Goal: Task Accomplishment & Management: Complete application form

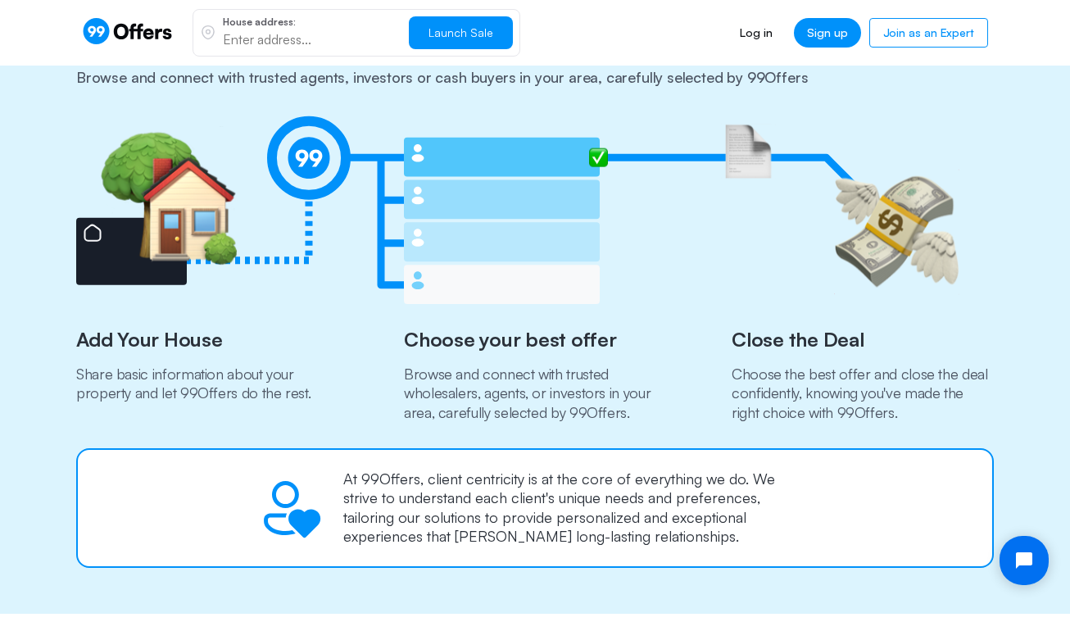
click at [660, 127] on img at bounding box center [517, 210] width 883 height 194
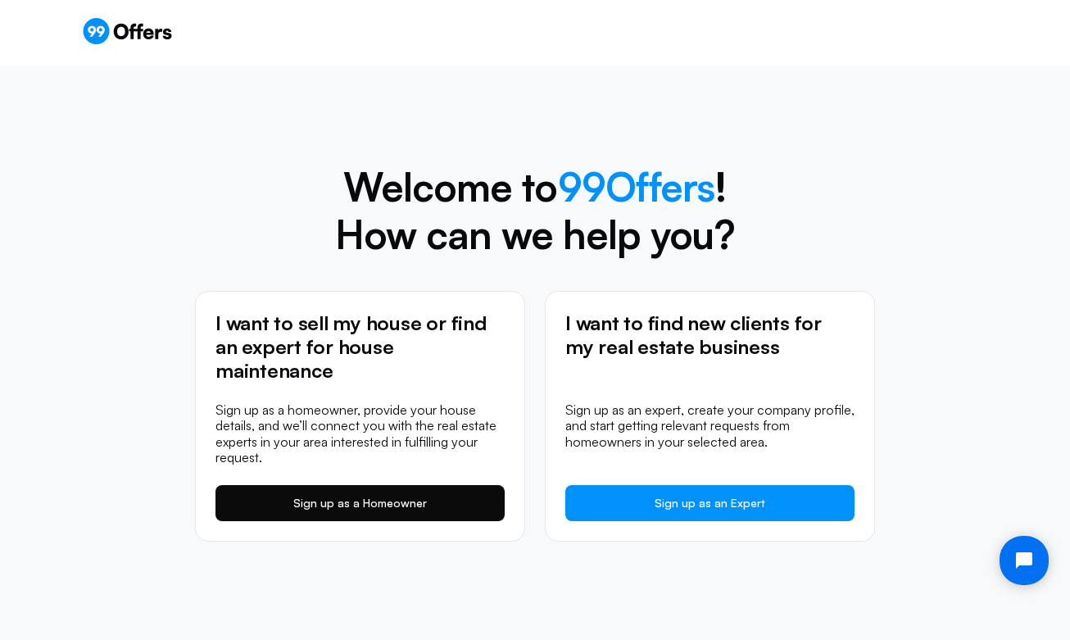
click at [401, 513] on link "Sign up as a Homeowner" at bounding box center [359, 503] width 289 height 36
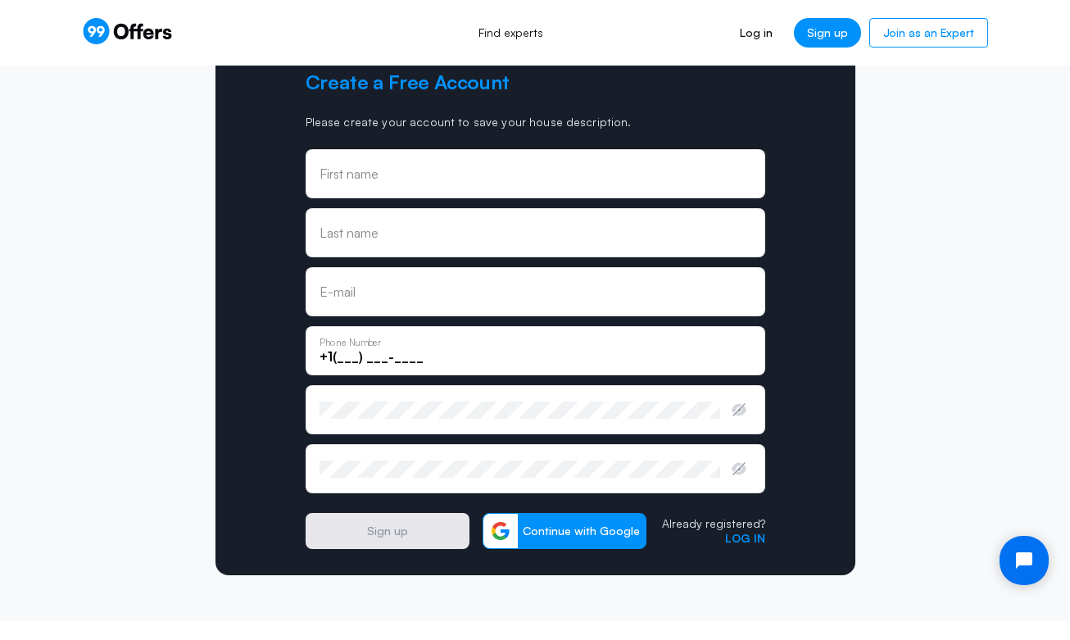
scroll to position [64, 0]
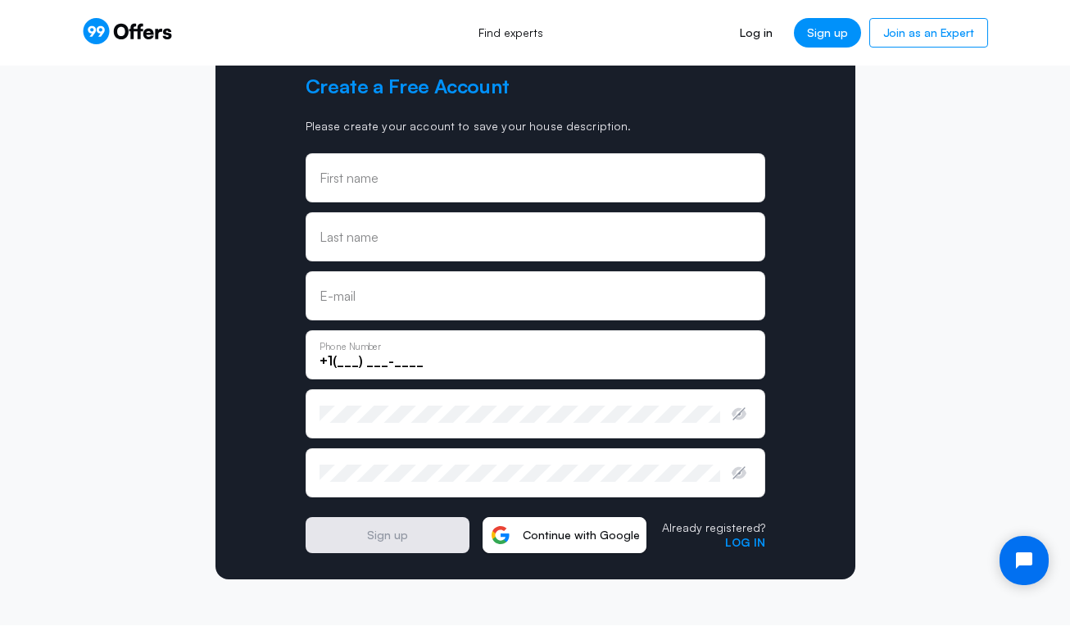
click at [579, 545] on button "Continue with Google" at bounding box center [565, 535] width 164 height 36
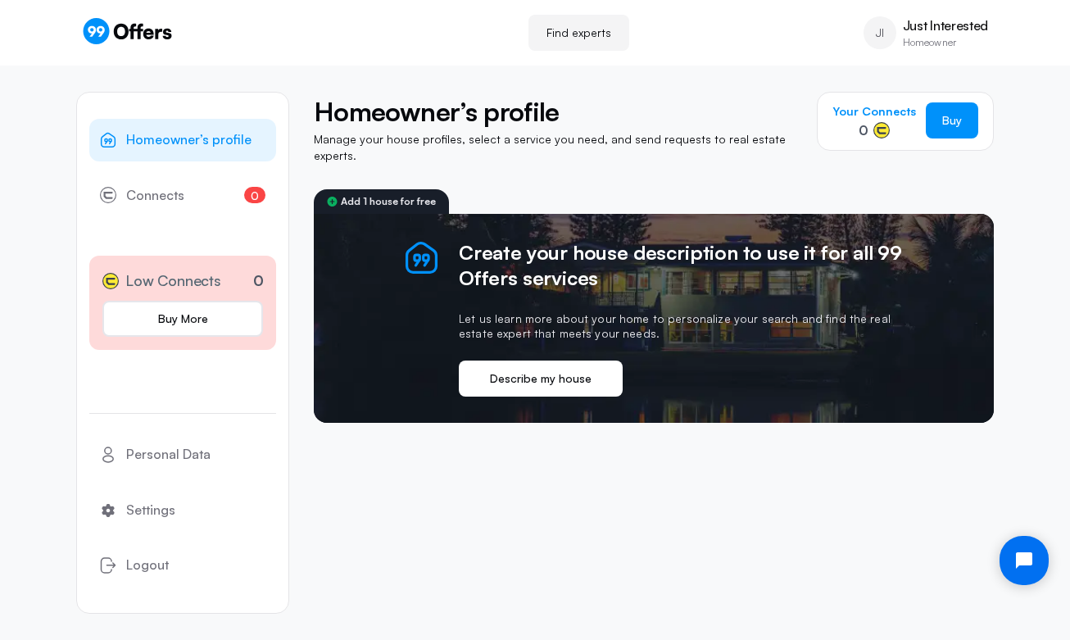
click at [583, 367] on button "Describe my house" at bounding box center [541, 379] width 164 height 36
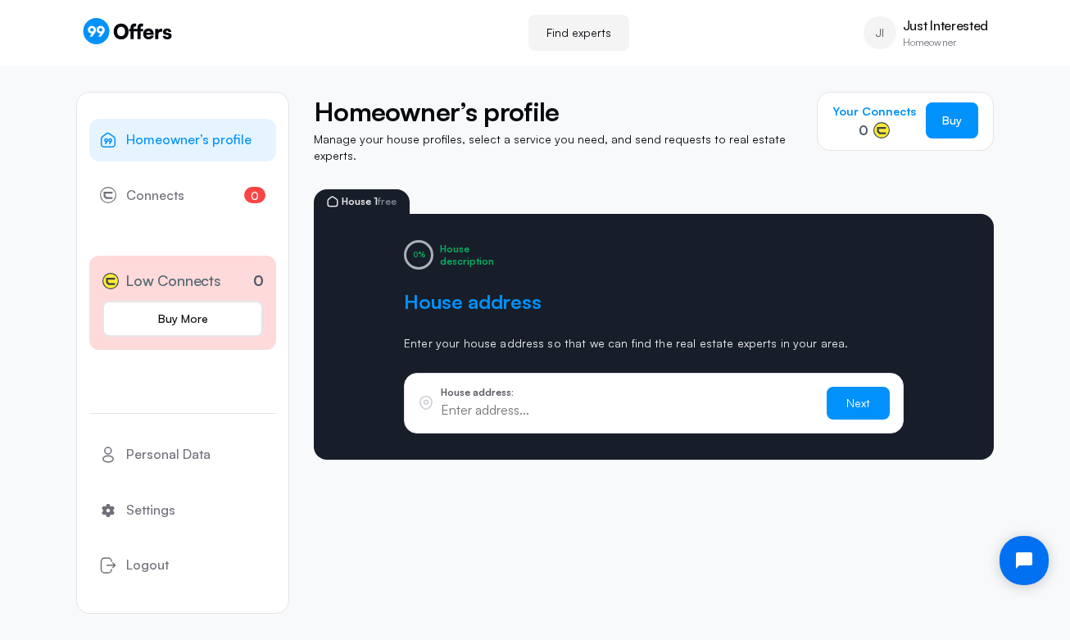
click at [385, 139] on p "Manage your house profiles, select a service you need, and send requests to rea…" at bounding box center [557, 147] width 487 height 32
click at [573, 401] on input "text" at bounding box center [627, 410] width 373 height 18
click at [904, 524] on div "Homeowner’s profile 0 Connects 0 Low Connects 0 Buy More Personal Data Settings…" at bounding box center [535, 353] width 918 height 574
click at [190, 200] on link "0 Connects 0" at bounding box center [182, 196] width 187 height 43
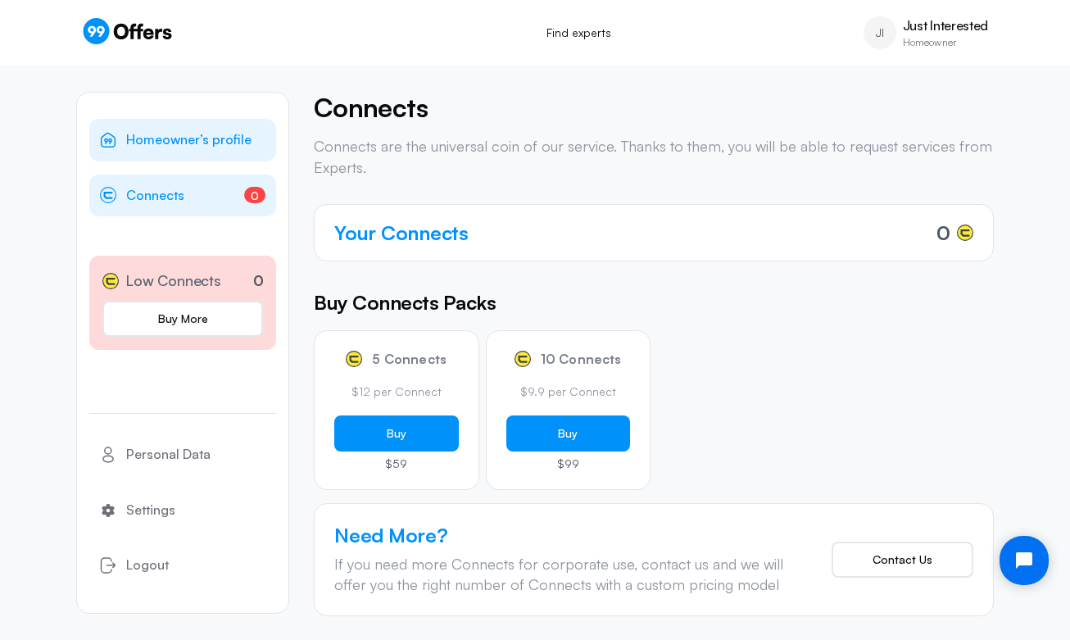
click at [202, 135] on span "Homeowner’s profile" at bounding box center [188, 139] width 125 height 21
